Goal: Obtain resource: Obtain resource

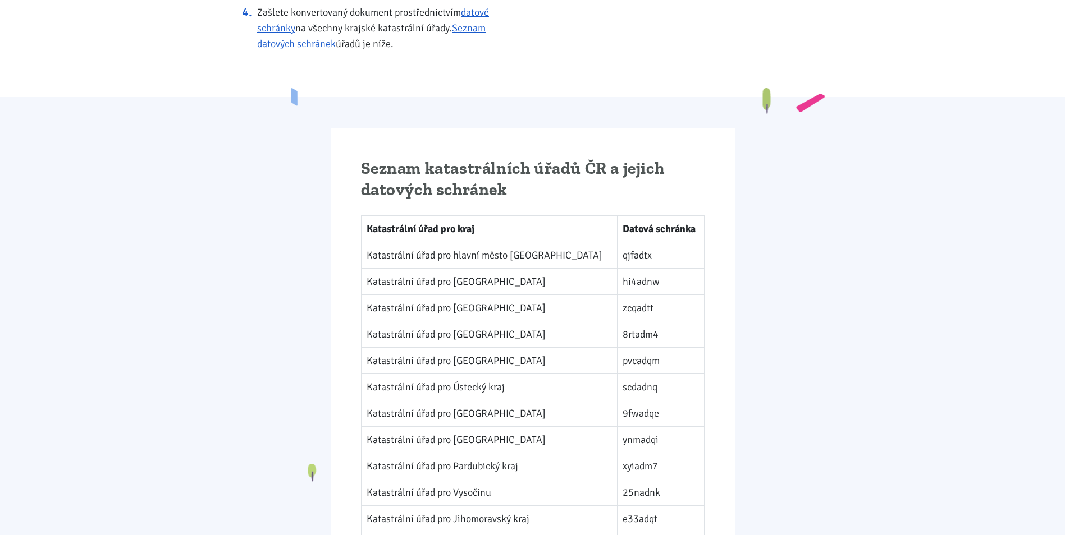
scroll to position [1179, 0]
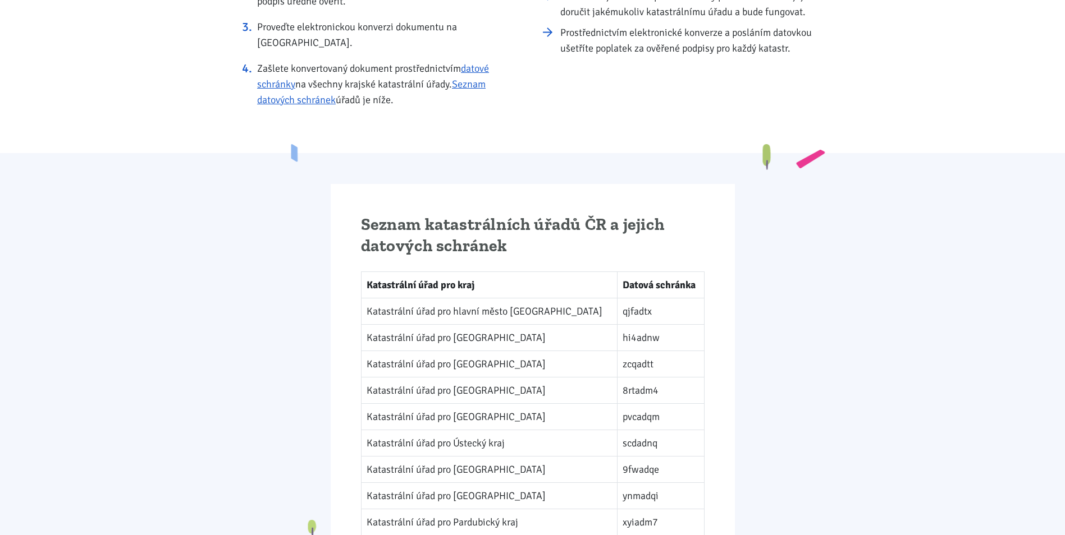
click at [492, 188] on div "Seznam katastrálních úřadů ČR a jejich datových schránek Katastrální úřad pro k…" at bounding box center [533, 446] width 404 height 524
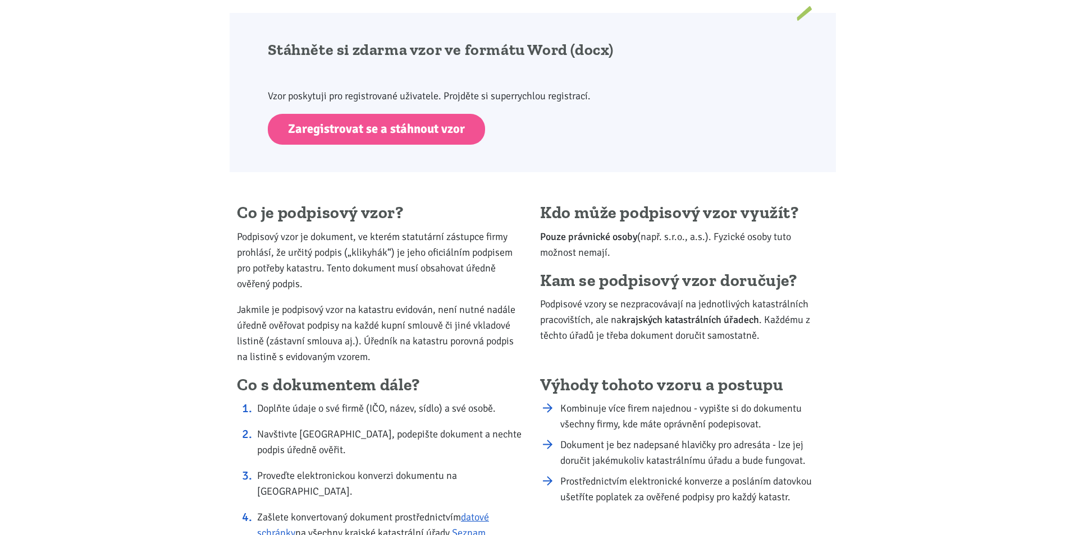
scroll to position [674, 0]
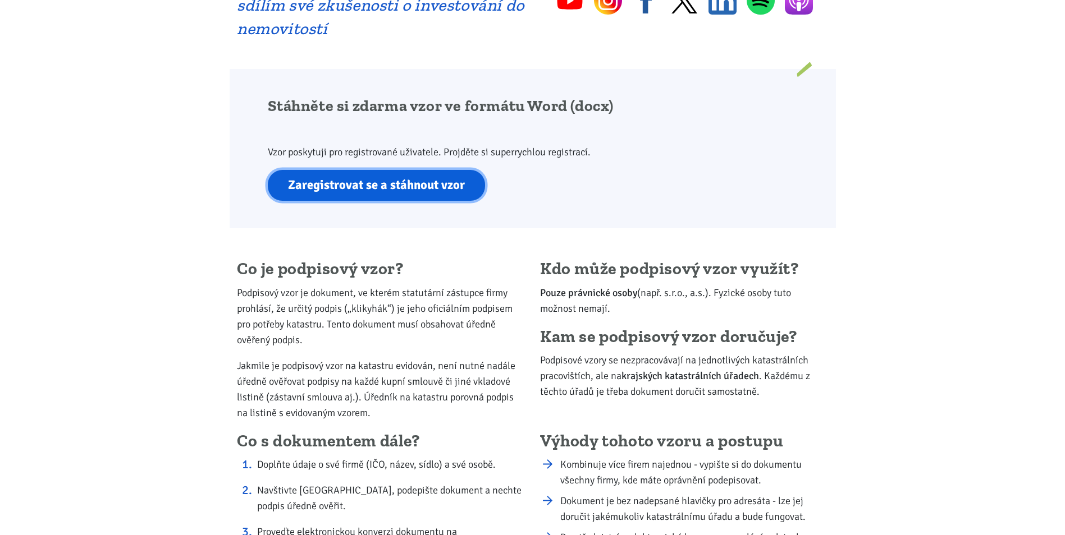
click at [414, 186] on link "Zaregistrovat se a stáhnout vzor" at bounding box center [376, 185] width 217 height 31
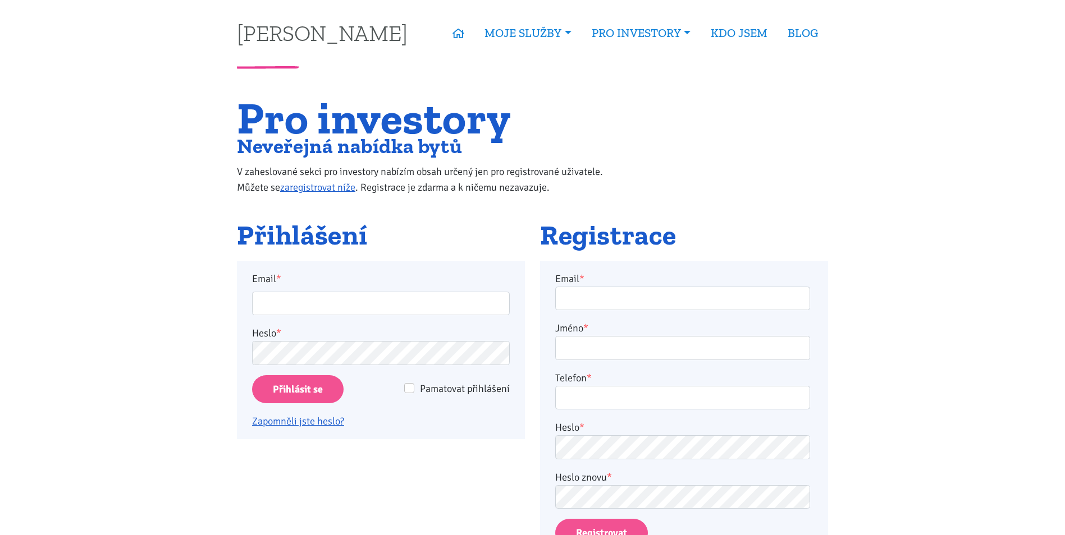
scroll to position [168, 0]
